Goal: Task Accomplishment & Management: Manage account settings

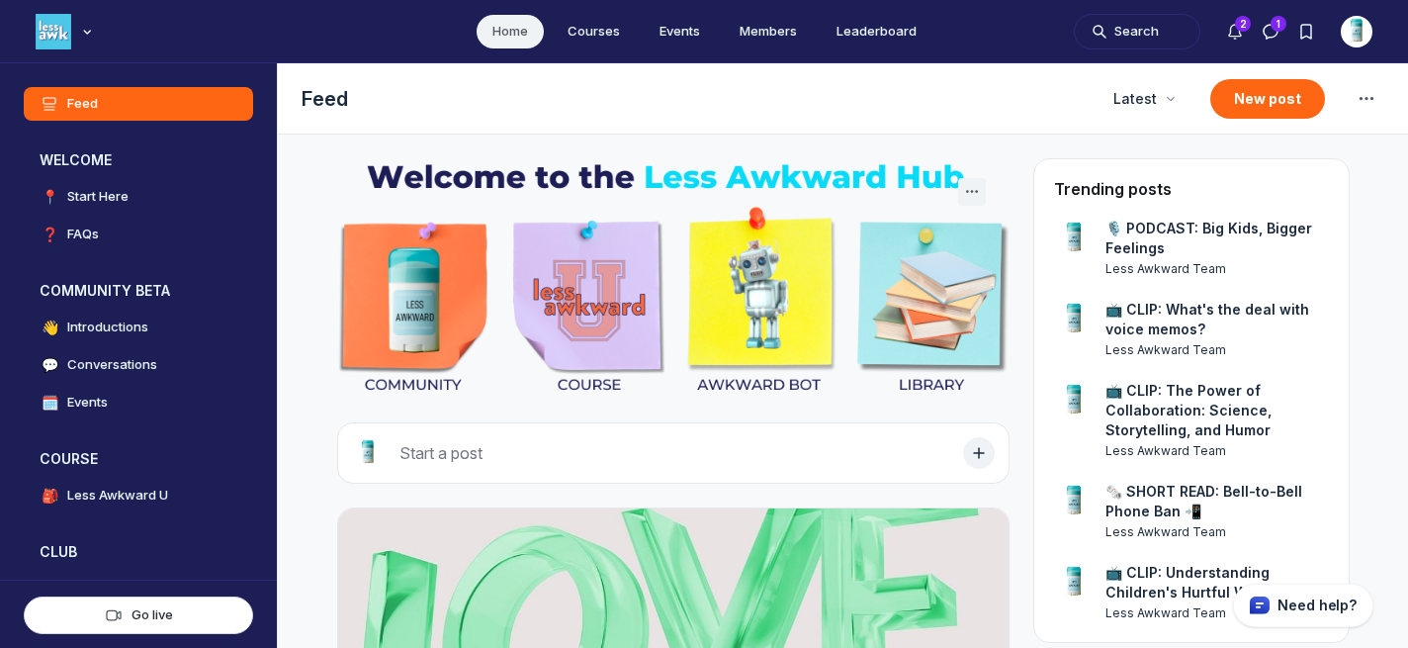
scroll to position [4822, 3788]
click at [1125, 35] on button "Search" at bounding box center [1137, 32] width 127 height 36
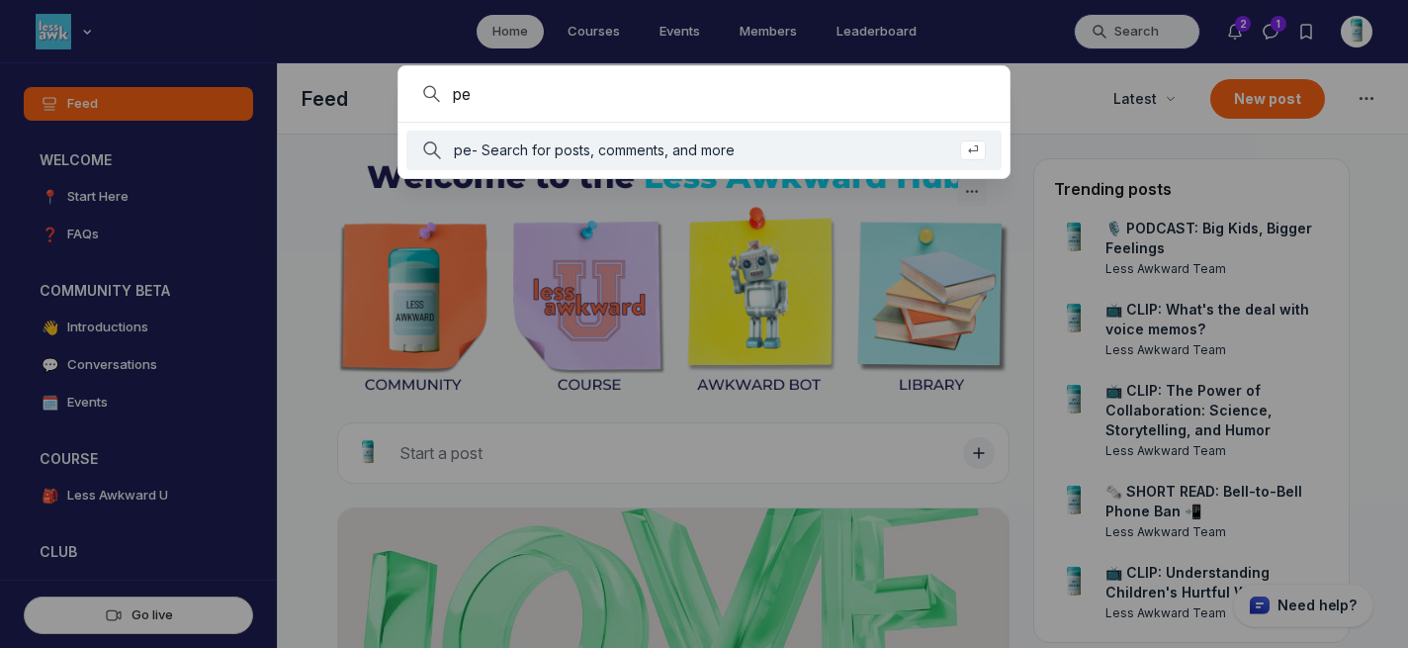
type input "p"
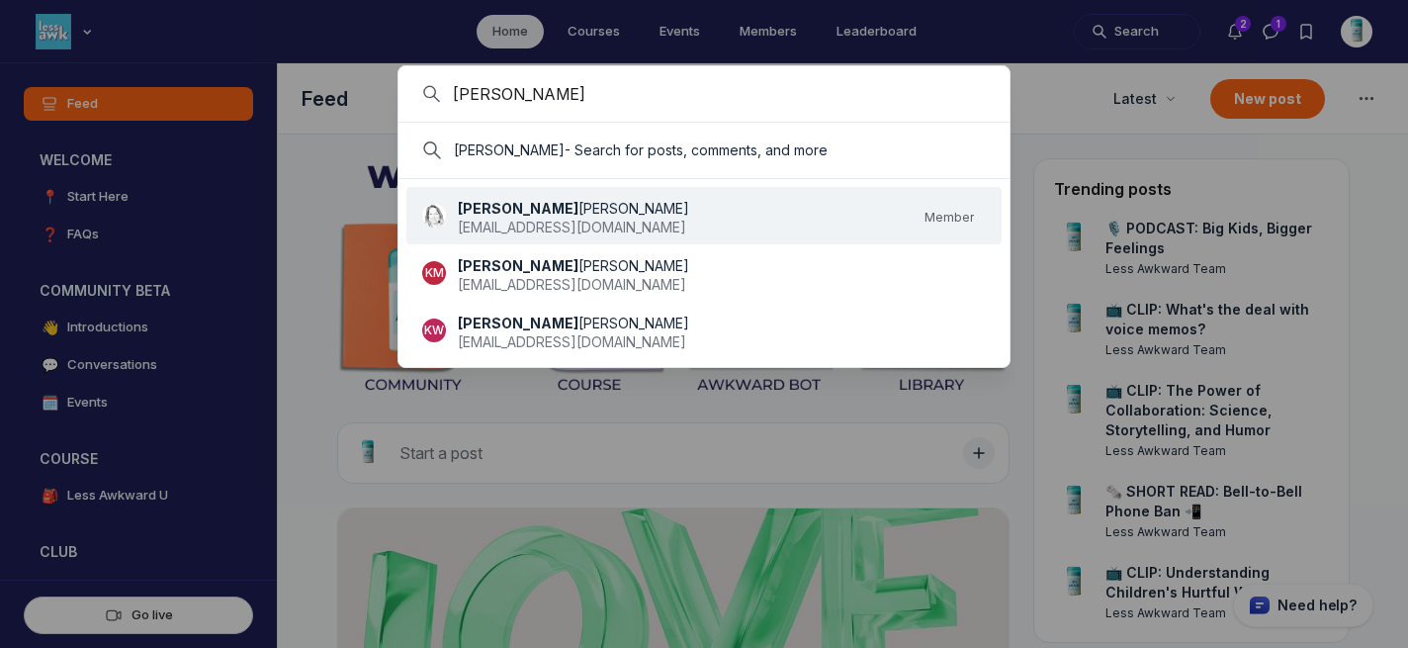
type input "[PERSON_NAME]"
click at [533, 225] on span "[EMAIL_ADDRESS][DOMAIN_NAME]" at bounding box center [572, 227] width 228 height 17
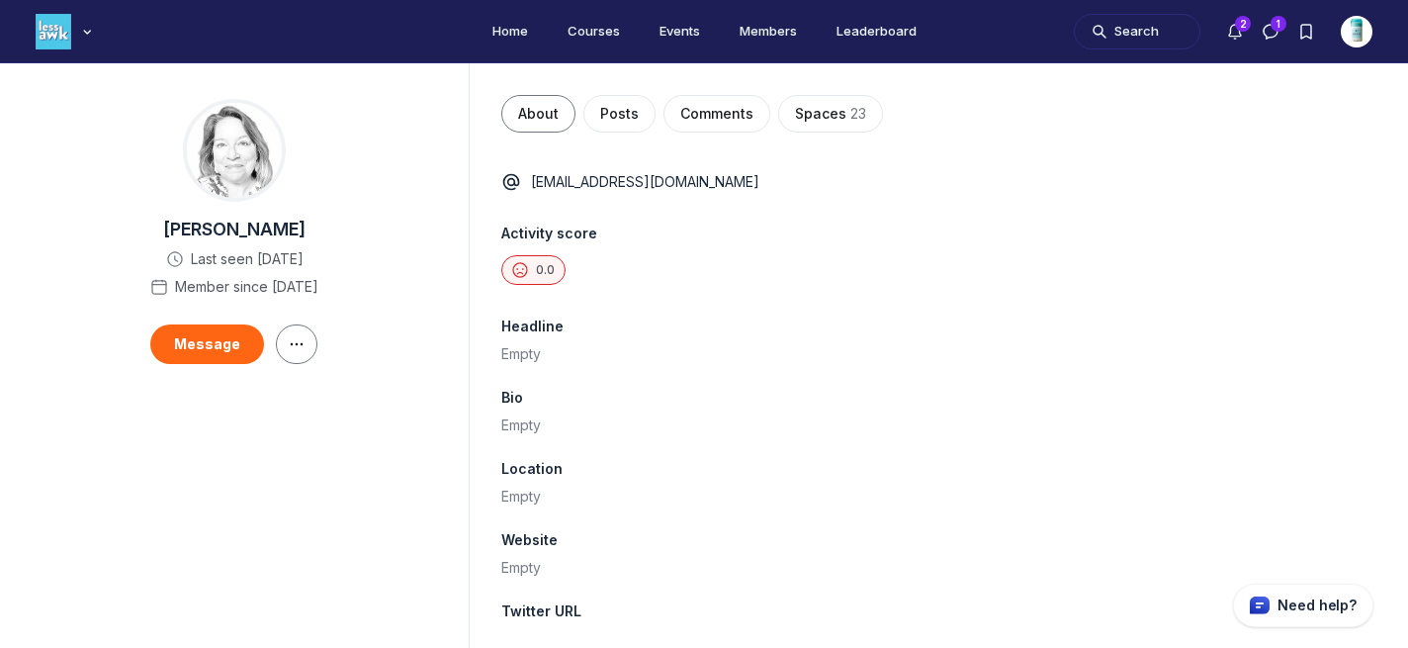
click at [670, 268] on div "0.0" at bounding box center [938, 270] width 875 height 30
click at [1346, 34] on img "User menu options" at bounding box center [1357, 32] width 32 height 32
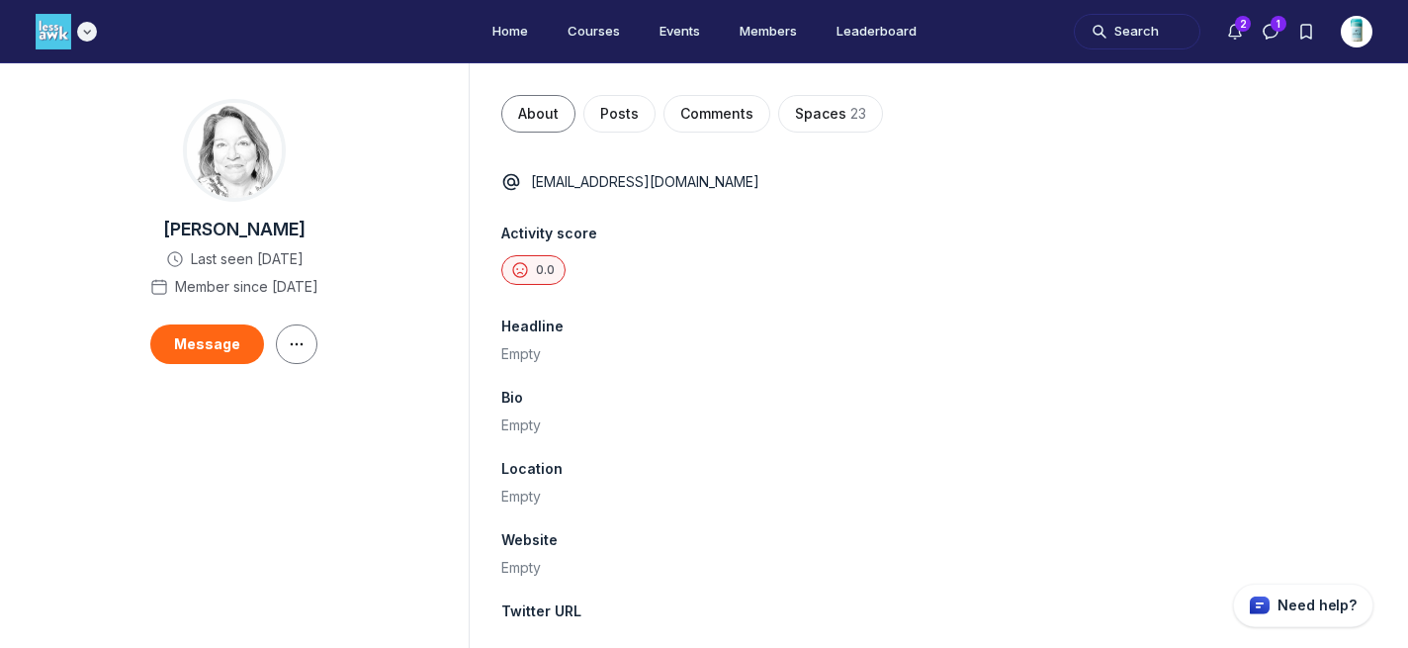
click at [64, 42] on img "Main navigation bar" at bounding box center [54, 32] width 36 height 36
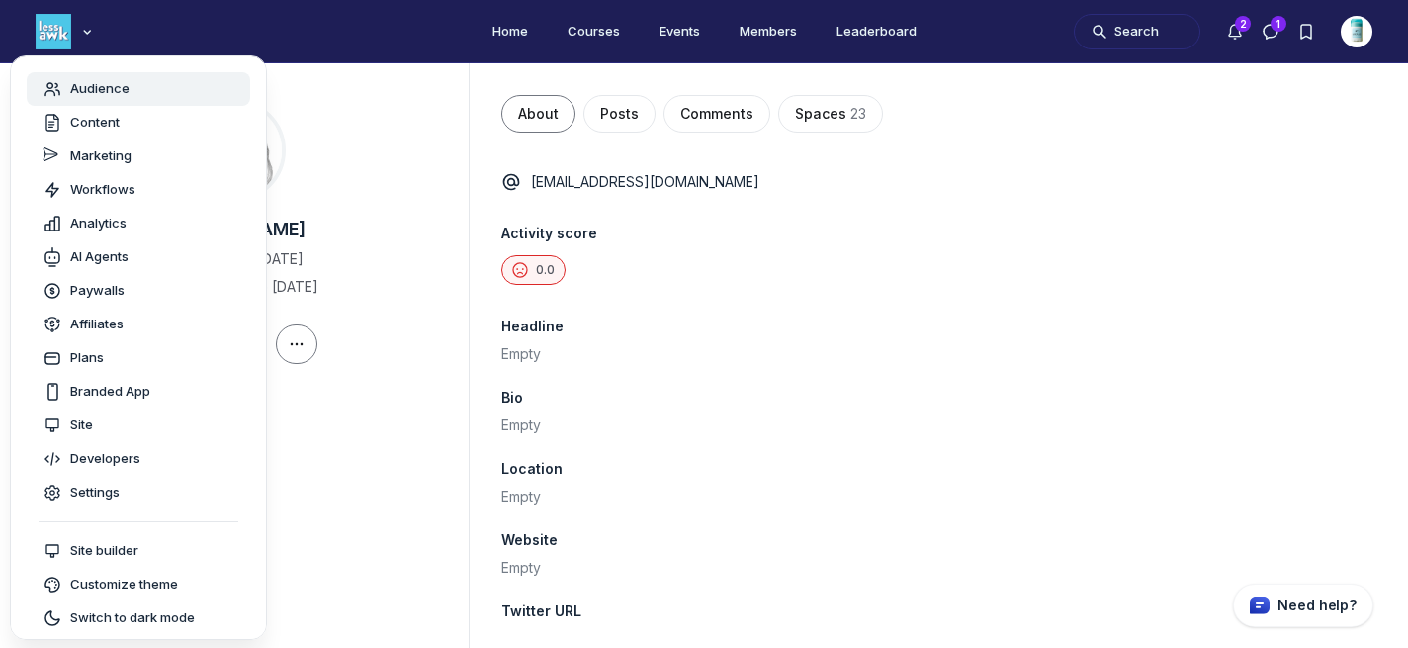
click at [124, 79] on span "Audience" at bounding box center [99, 89] width 59 height 20
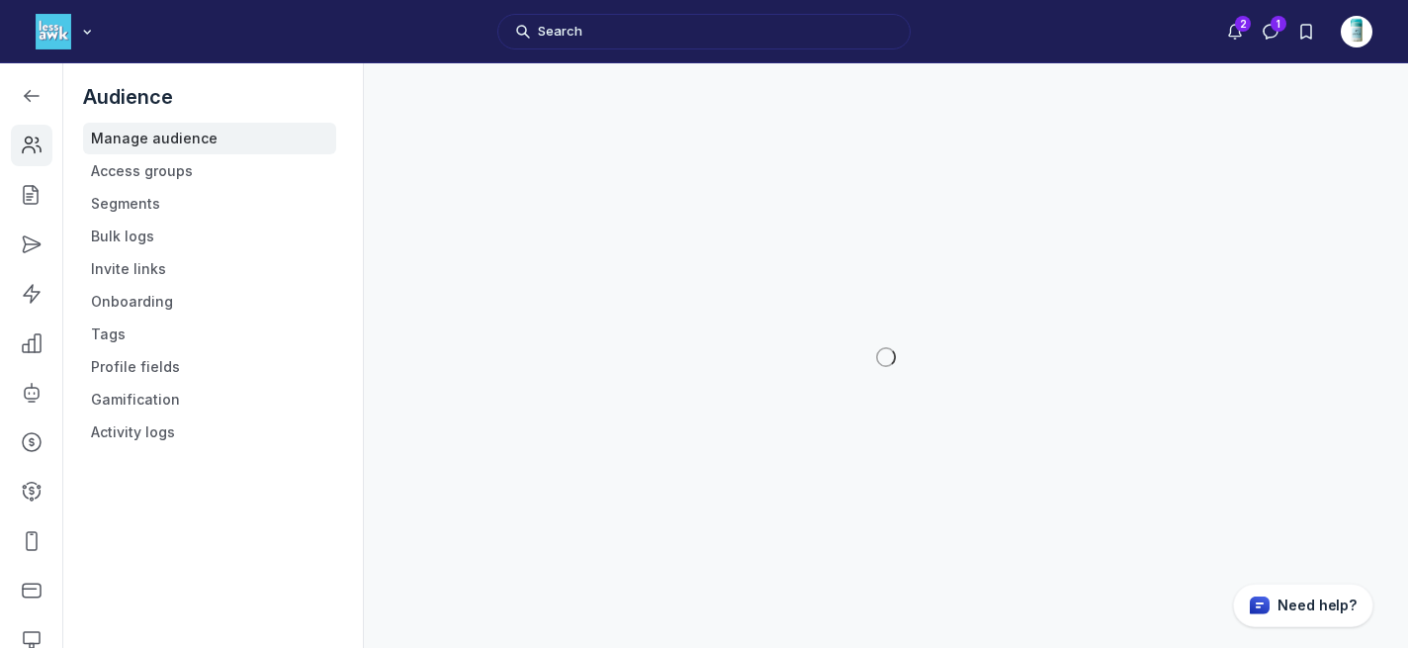
scroll to position [5129, 2818]
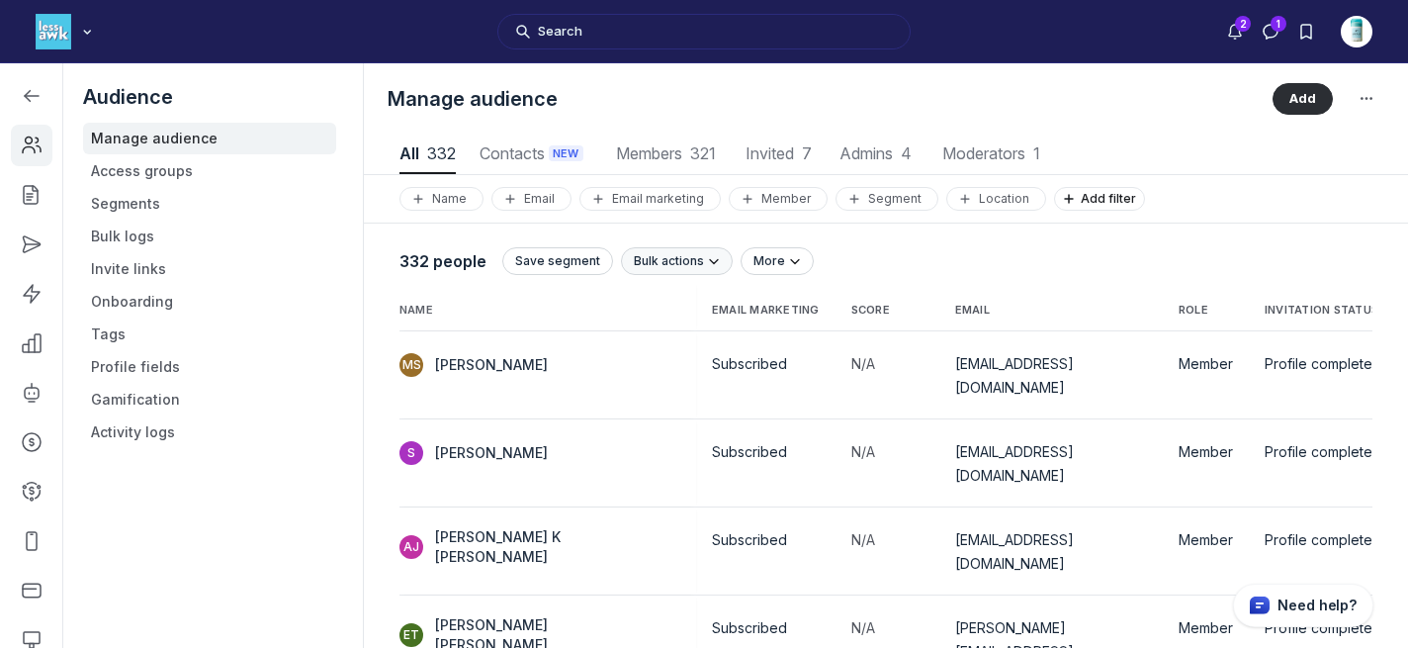
click at [655, 265] on span "Bulk actions" at bounding box center [669, 261] width 70 height 16
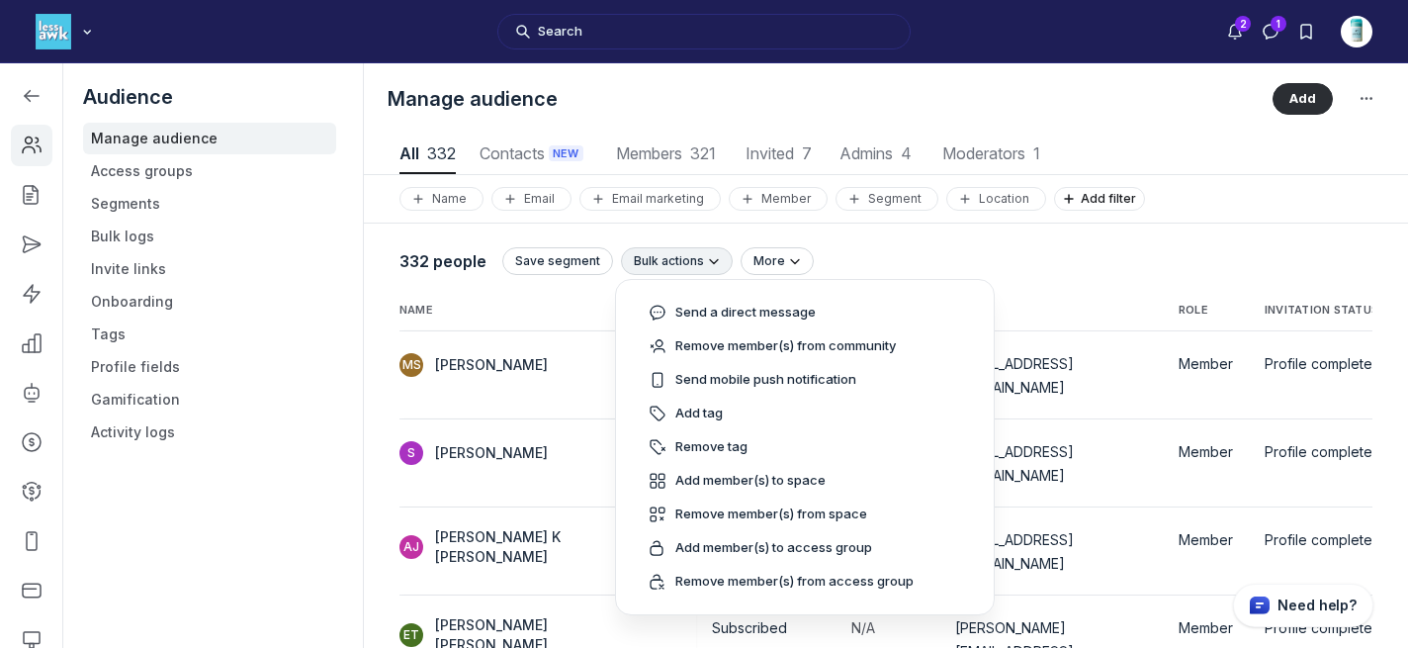
click at [655, 265] on span "Bulk actions" at bounding box center [669, 261] width 70 height 16
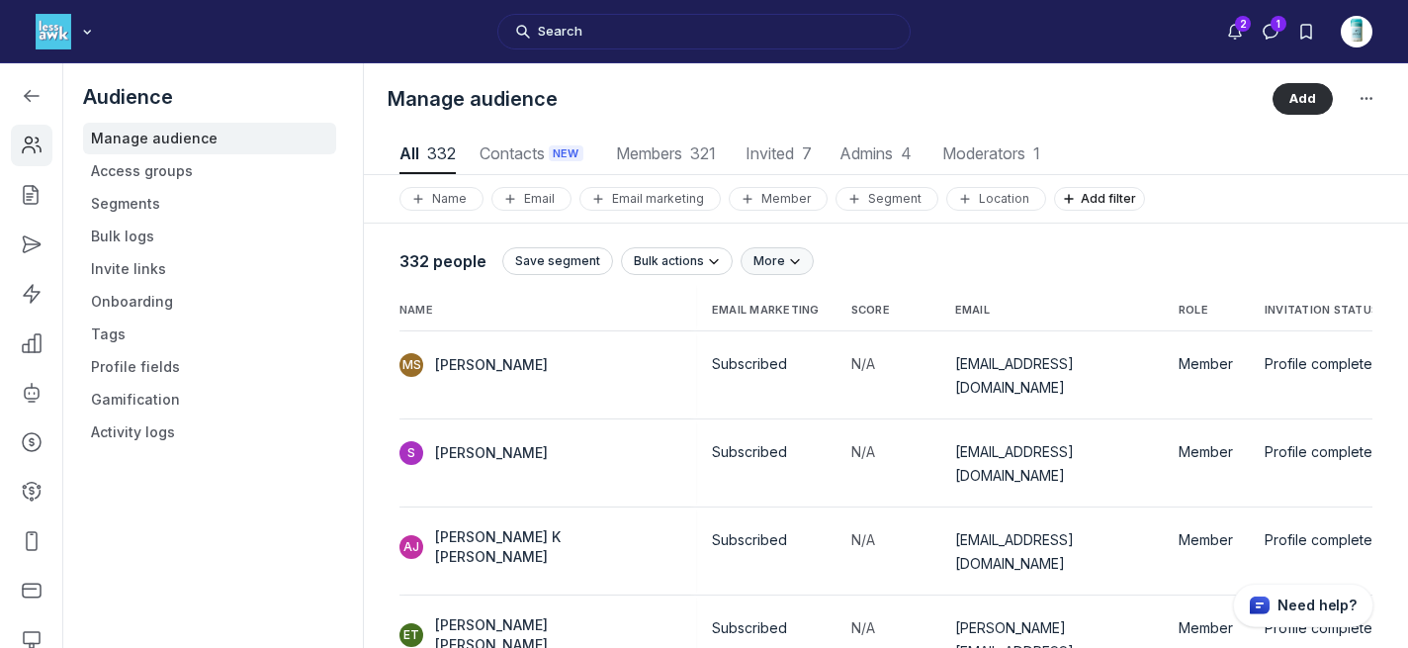
click at [785, 263] on icon "submit" at bounding box center [795, 261] width 20 height 16
click at [640, 313] on button "Export CSV" at bounding box center [694, 317] width 188 height 34
